Goal: Task Accomplishment & Management: Use online tool/utility

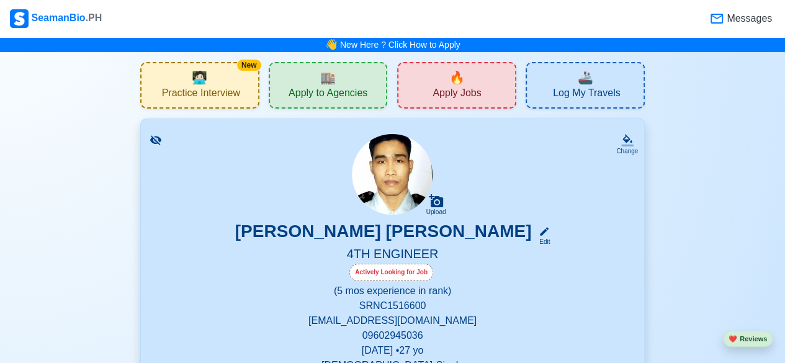
click at [262, 101] on div "New 🧑🏻‍💻 Practice Interview" at bounding box center [200, 85] width 138 height 47
click at [288, 102] on div "🏬 Apply to Agencies" at bounding box center [328, 85] width 119 height 47
click at [488, 101] on div "🔥 Apply Jobs" at bounding box center [456, 85] width 119 height 47
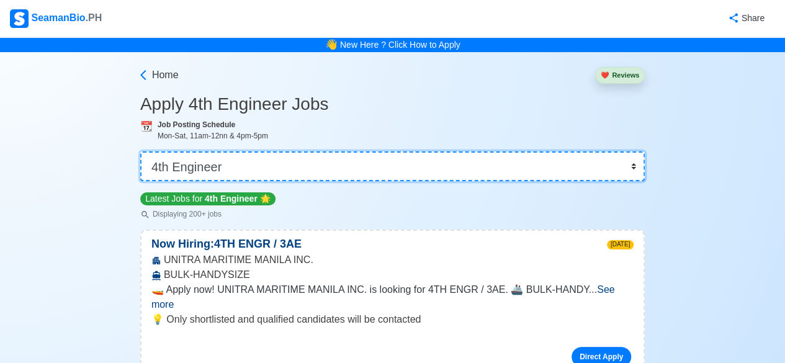
click at [637, 167] on select "👉 Select Rank or Position Master Chief Officer 2nd Officer 3rd Officer Junior O…" at bounding box center [392, 166] width 505 height 30
select select "Junior Engineer"
click at [141, 151] on select "👉 Select Rank or Position Master Chief Officer 2nd Officer 3rd Officer Junior O…" at bounding box center [392, 166] width 505 height 30
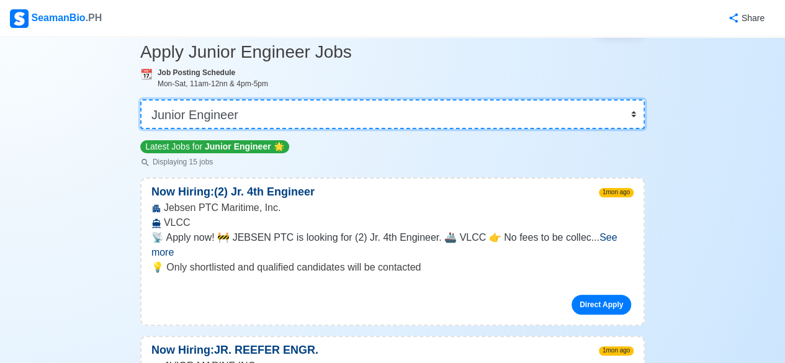
scroll to position [51, 0]
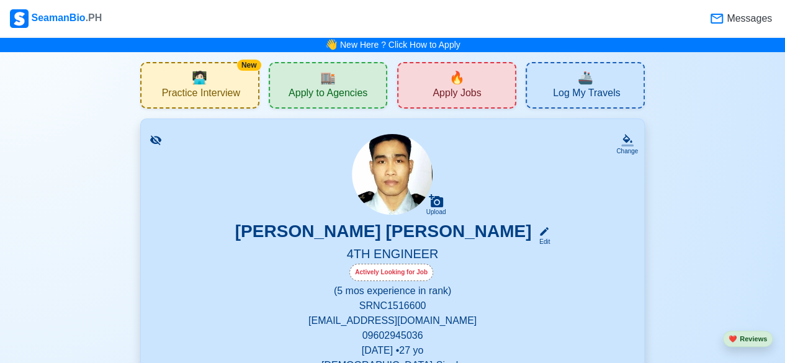
click at [570, 88] on span "Log My Travels" at bounding box center [586, 95] width 67 height 16
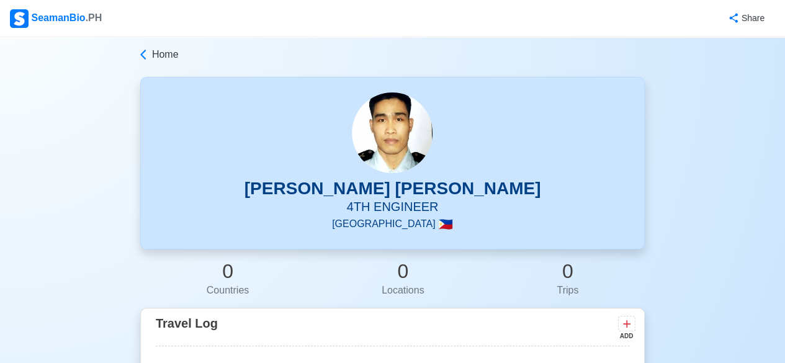
click at [81, 287] on div "Home [PERSON_NAME] [PERSON_NAME] 4TH ENGINEER Philippines 🇵🇭 0 Countries 0 Loca…" at bounding box center [392, 365] width 785 height 657
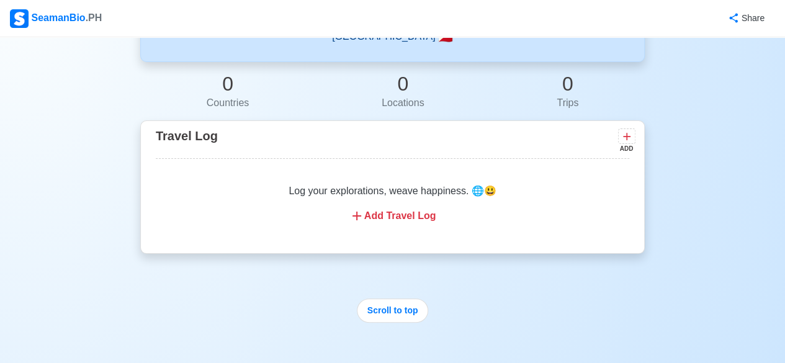
scroll to position [184, 0]
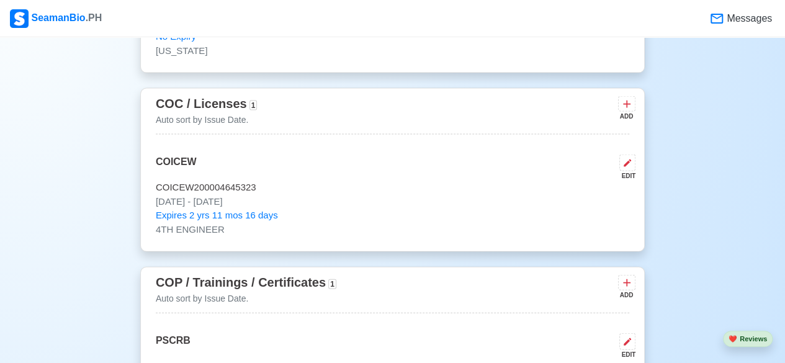
click at [81, 308] on div "New 🧑🏻‍💻 Practice Interview 🏬 Apply to Agencies 🔥 Apply Jobs 🚢 Log My Travels C…" at bounding box center [392, 37] width 785 height 2430
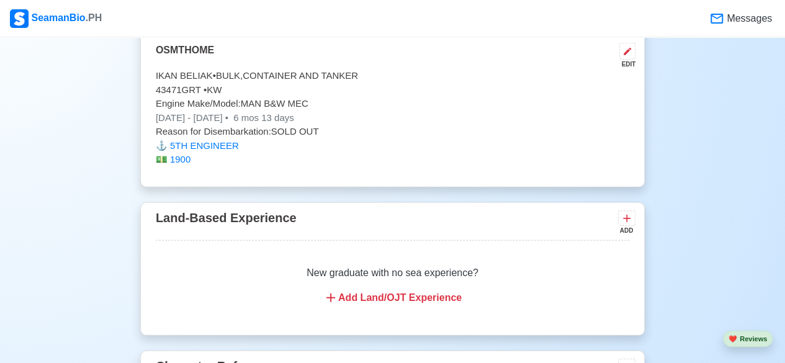
scroll to position [1691, 0]
